Goal: Information Seeking & Learning: Compare options

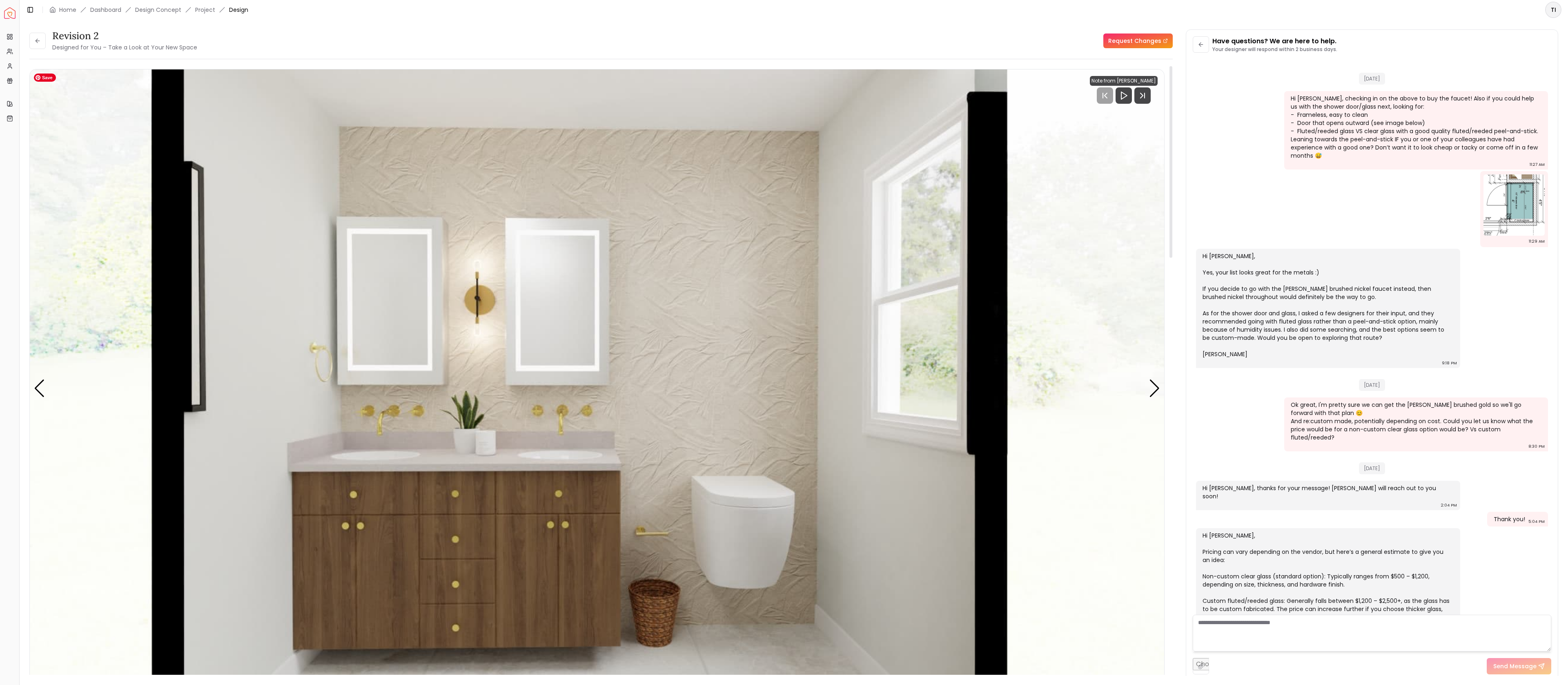
scroll to position [1210, 0]
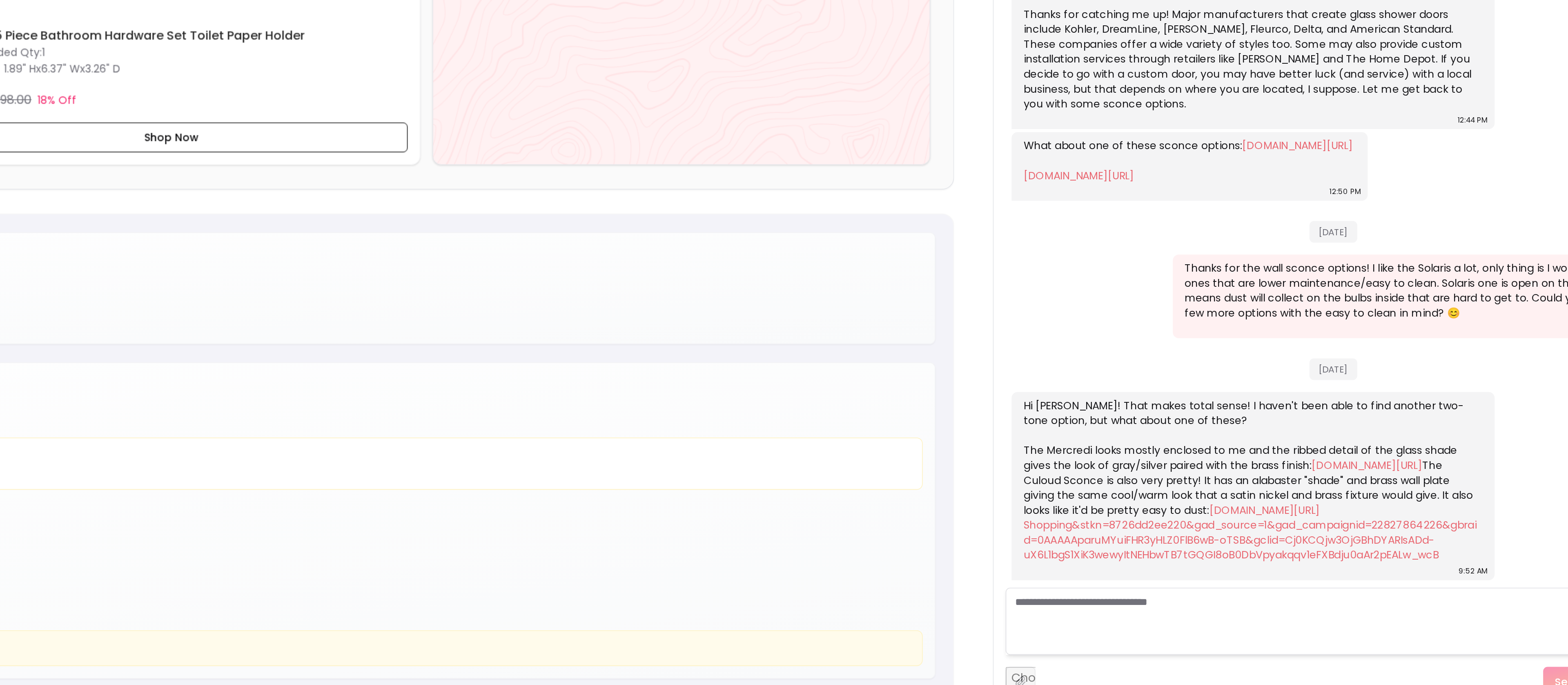
scroll to position [1343, 0]
click at [1360, 543] on link "[DOMAIN_NAME][URL]" at bounding box center [1390, 547] width 60 height 8
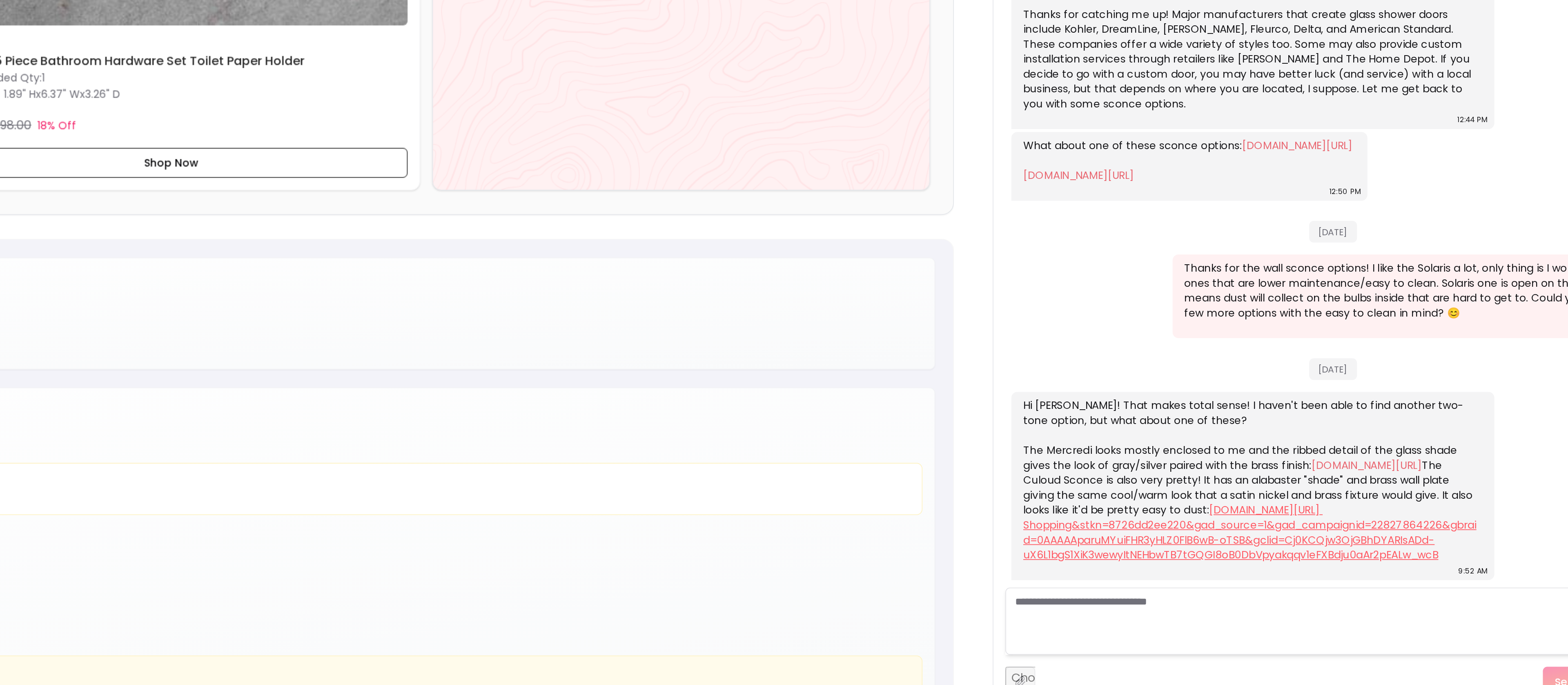
click at [1275, 579] on link "[DOMAIN_NAME][URL] Shopping&stkn=8726dd2ee220&gad_source=1&gad_campaignid=22827…" at bounding box center [1326, 584] width 247 height 32
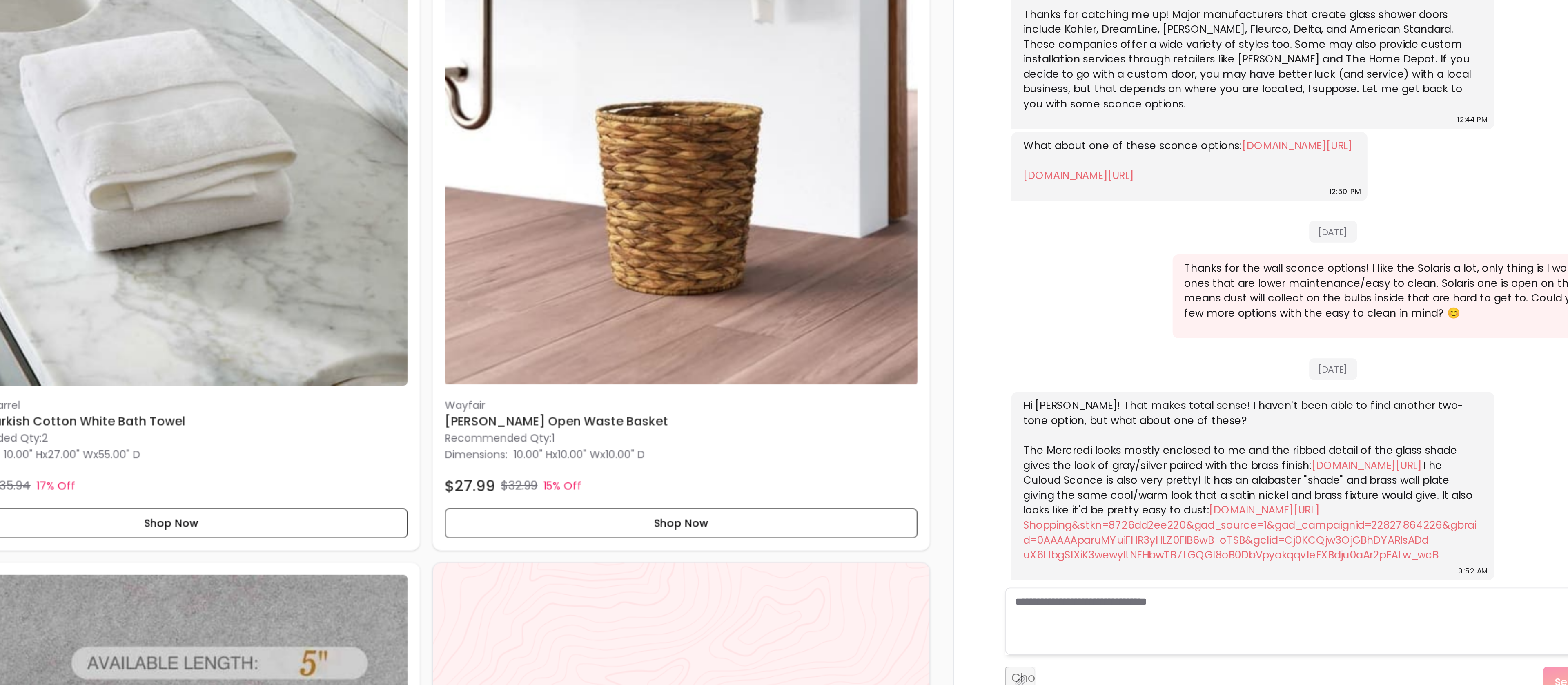
scroll to position [767, 0]
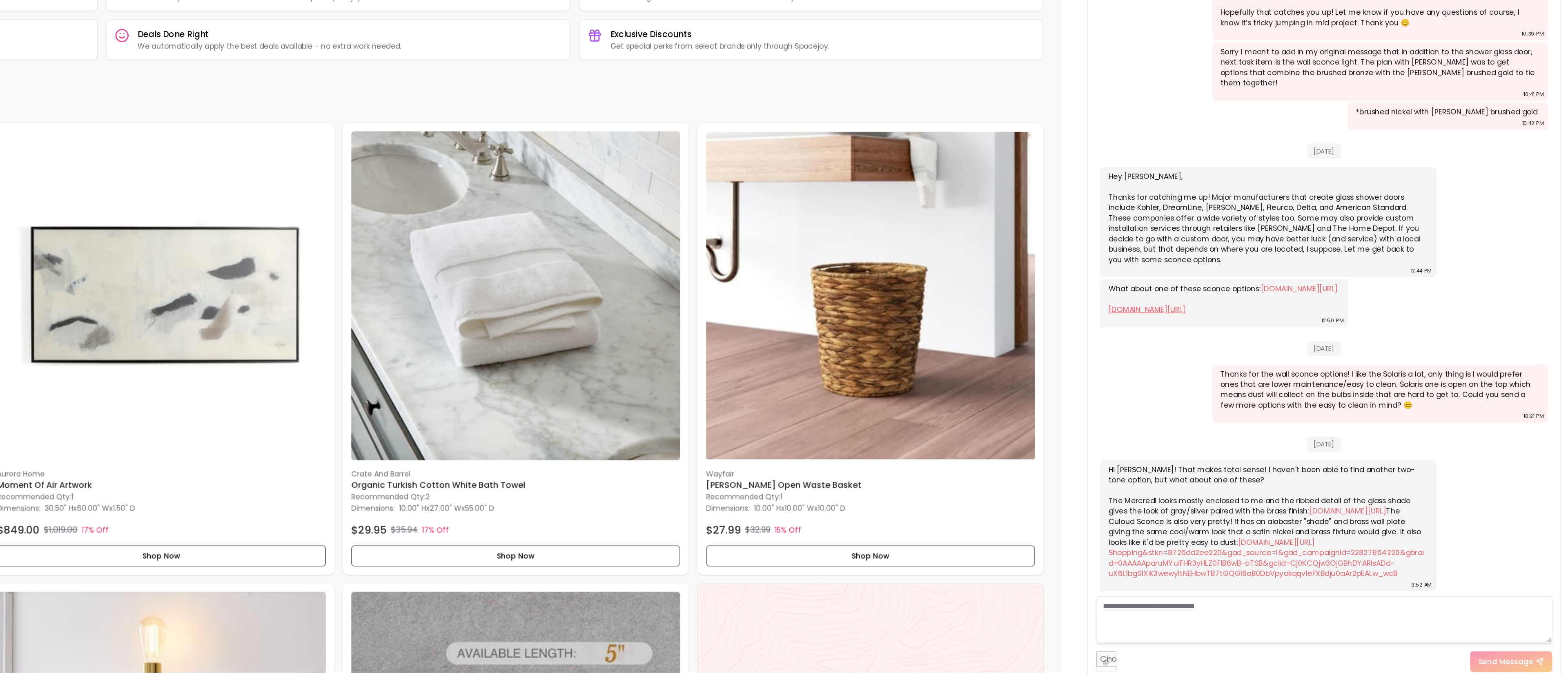
click at [1263, 385] on link "[DOMAIN_NAME][URL]" at bounding box center [1233, 388] width 60 height 8
click at [1322, 369] on link "[DOMAIN_NAME][URL]" at bounding box center [1352, 373] width 60 height 8
